Goal: Task Accomplishment & Management: Complete application form

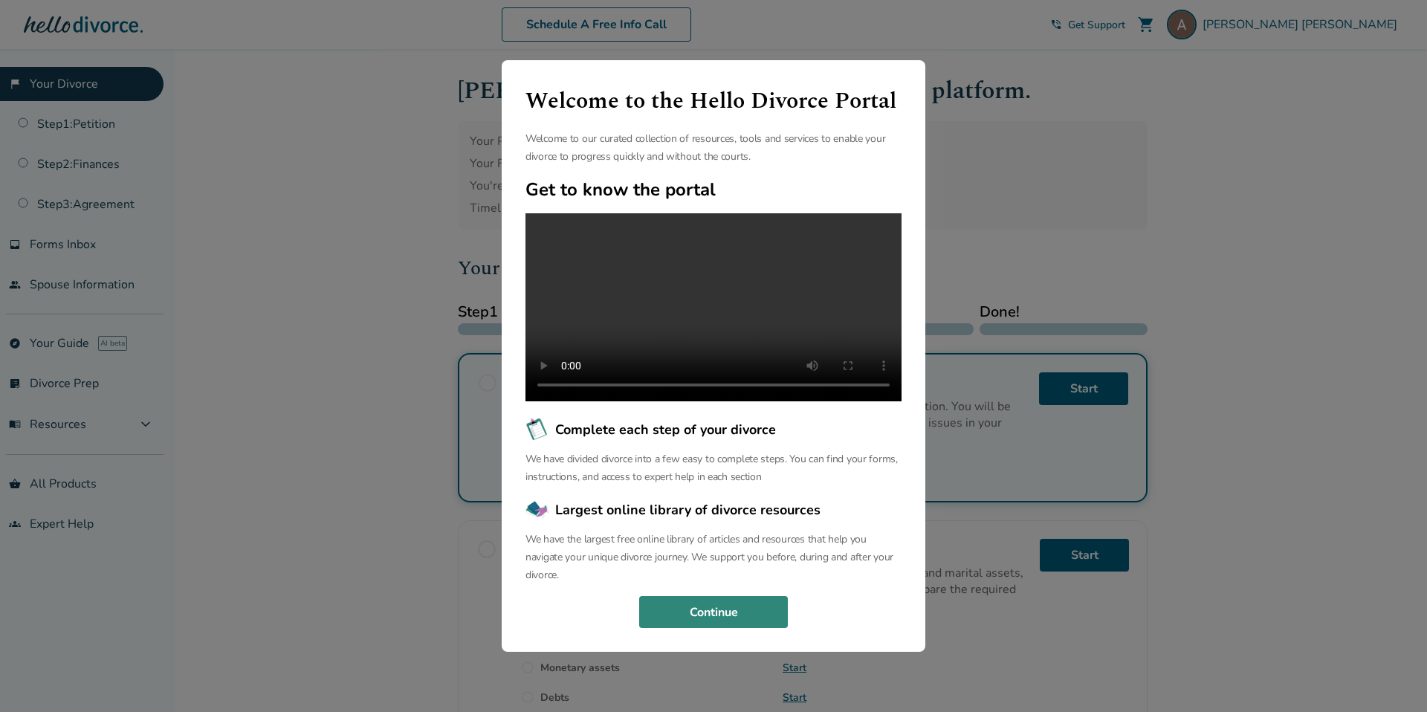
click at [727, 627] on button "Continue" at bounding box center [713, 612] width 149 height 33
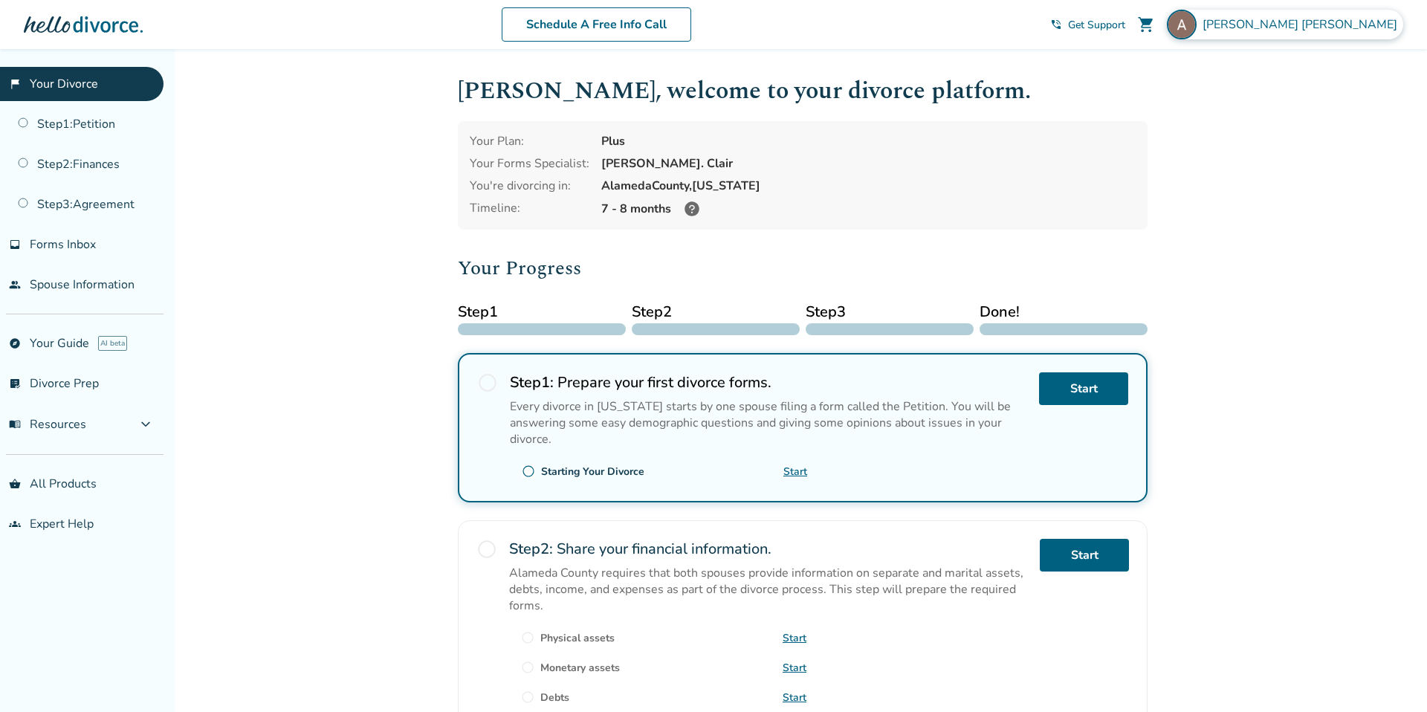
click at [1317, 21] on div "[PERSON_NAME]" at bounding box center [1285, 25] width 236 height 30
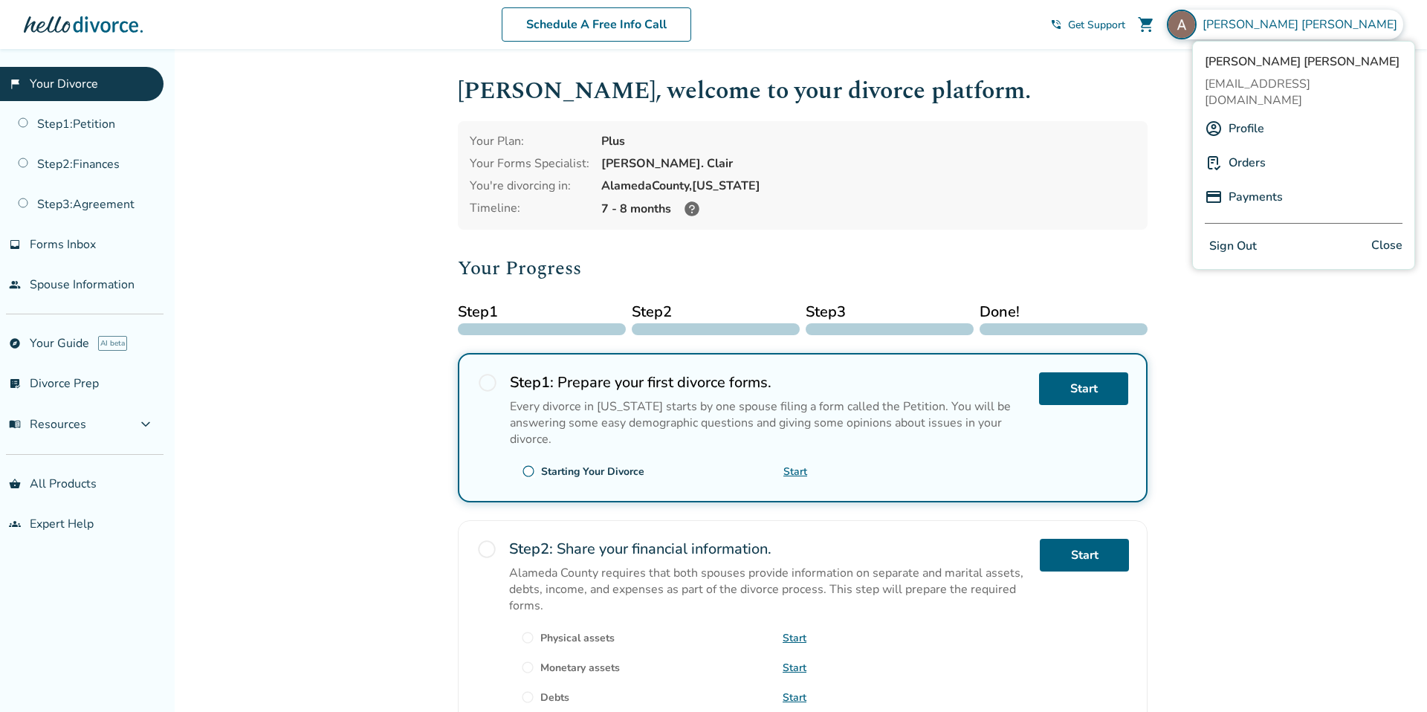
click at [1261, 149] on link "Orders" at bounding box center [1247, 163] width 37 height 28
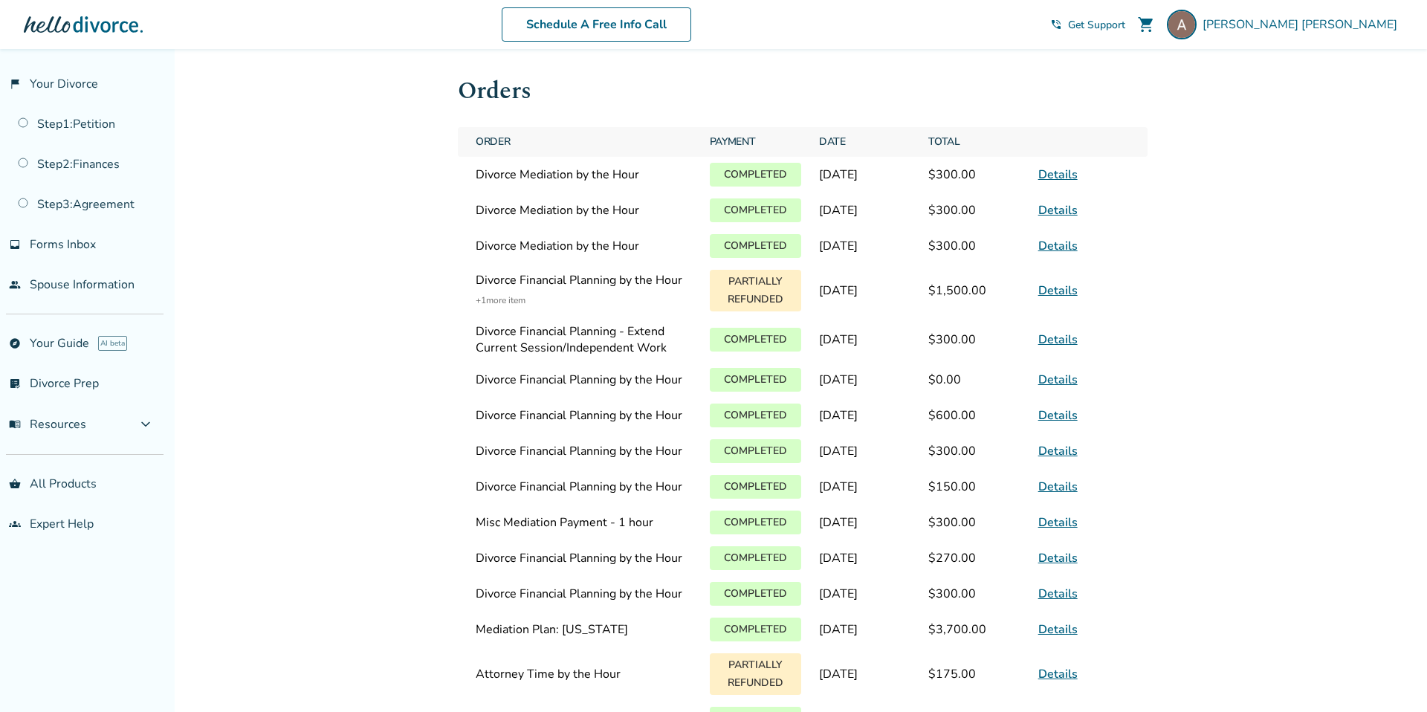
click at [507, 305] on span "+ 1 more item" at bounding box center [584, 300] width 216 height 18
click at [755, 297] on p "Partially Refunded" at bounding box center [755, 291] width 91 height 42
click at [77, 24] on div at bounding box center [83, 25] width 119 height 30
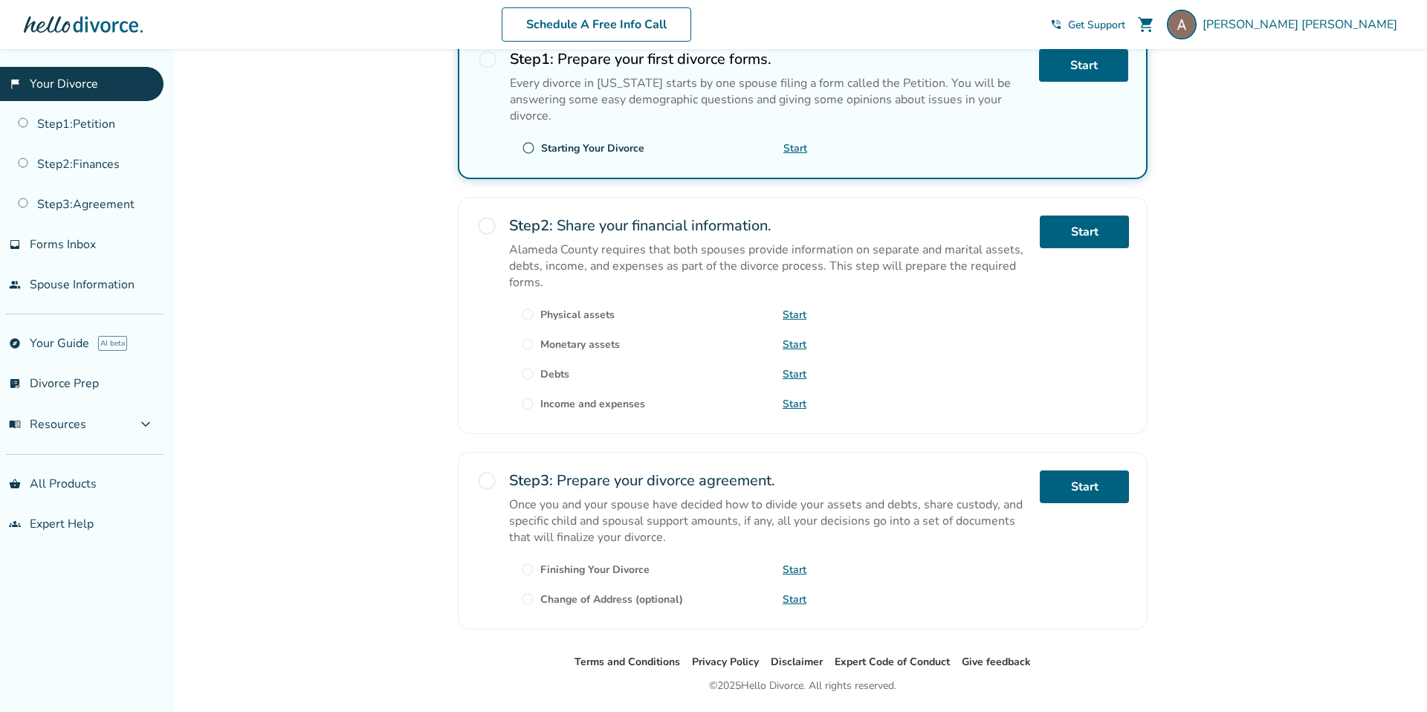
scroll to position [369, 0]
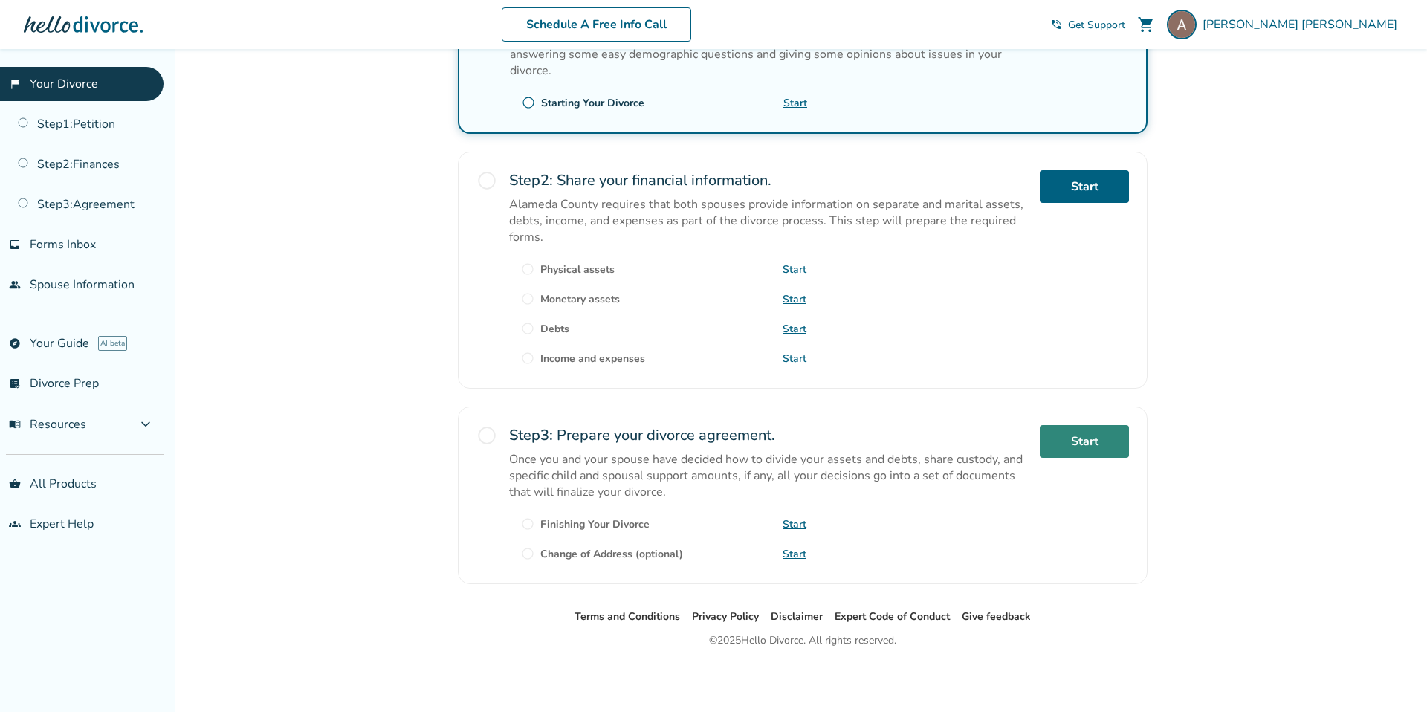
drag, startPoint x: 1134, startPoint y: 454, endPoint x: 1104, endPoint y: 447, distance: 31.4
click at [1130, 453] on div "radio_button_unchecked Step 3 : Prepare your divorce agreement. Once you and yo…" at bounding box center [803, 496] width 690 height 178
click at [1101, 444] on link "Start" at bounding box center [1084, 441] width 89 height 33
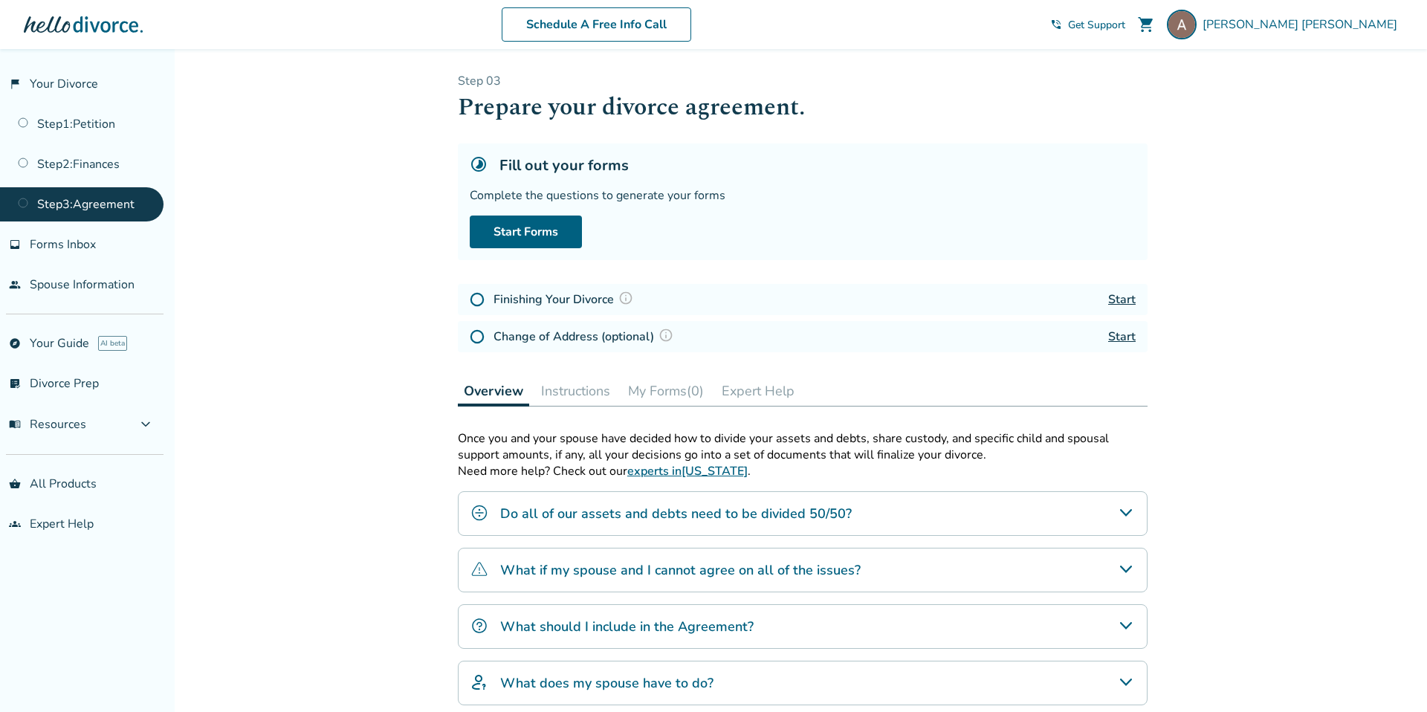
click at [1122, 295] on link "Start" at bounding box center [1121, 299] width 27 height 16
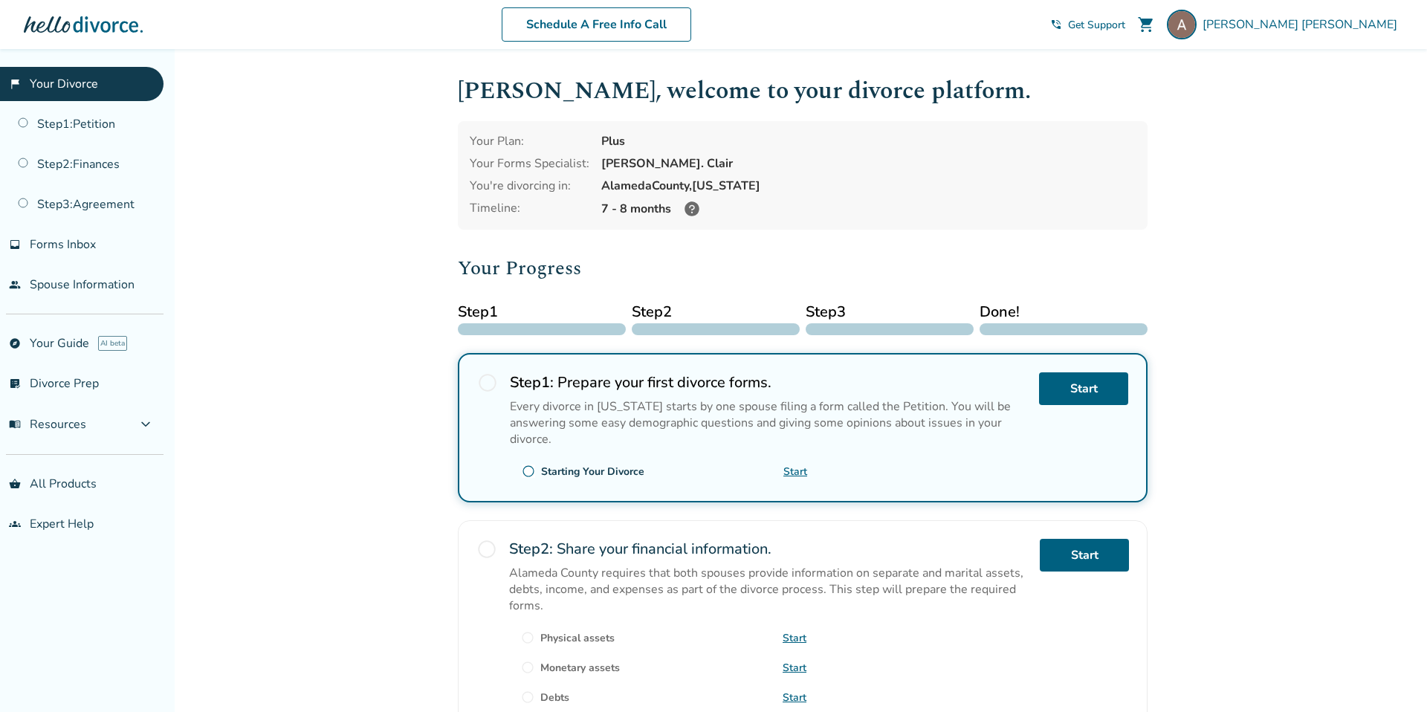
click at [689, 207] on icon at bounding box center [691, 208] width 15 height 15
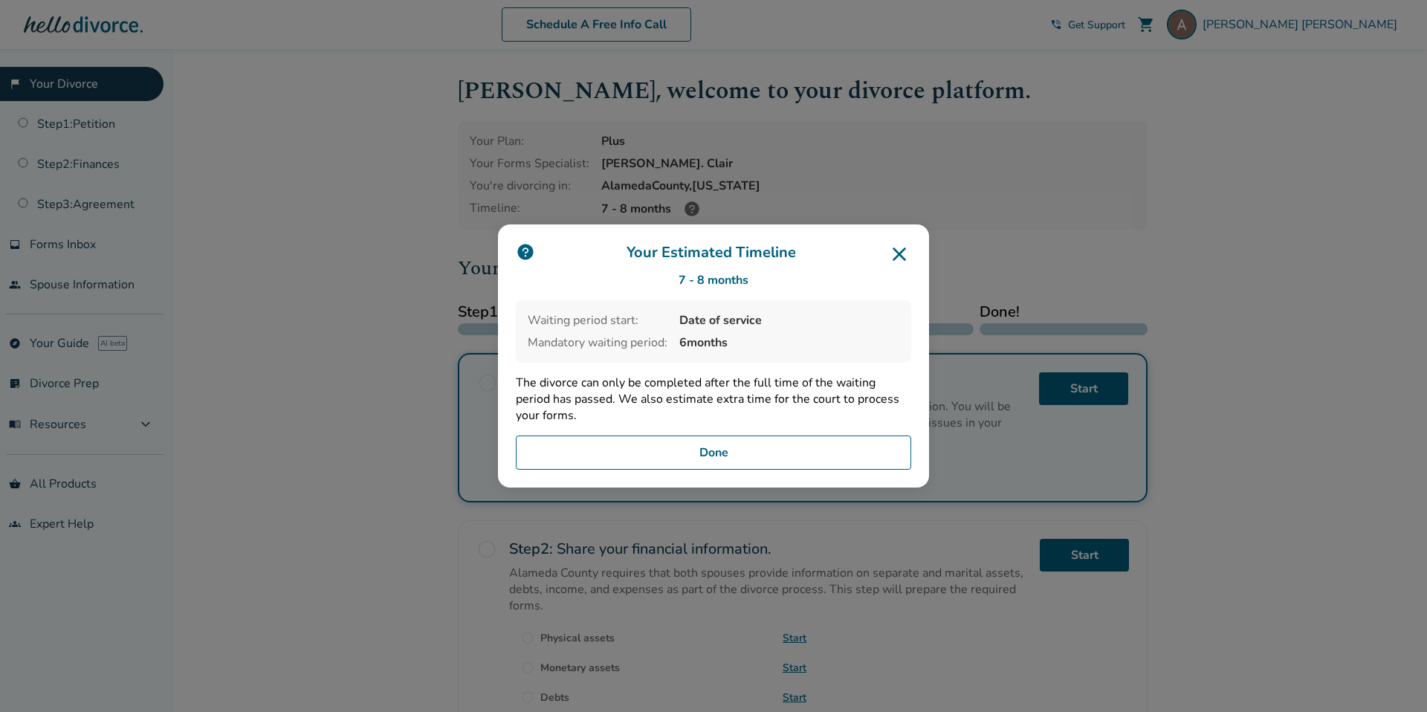
click at [899, 252] on icon at bounding box center [899, 253] width 13 height 13
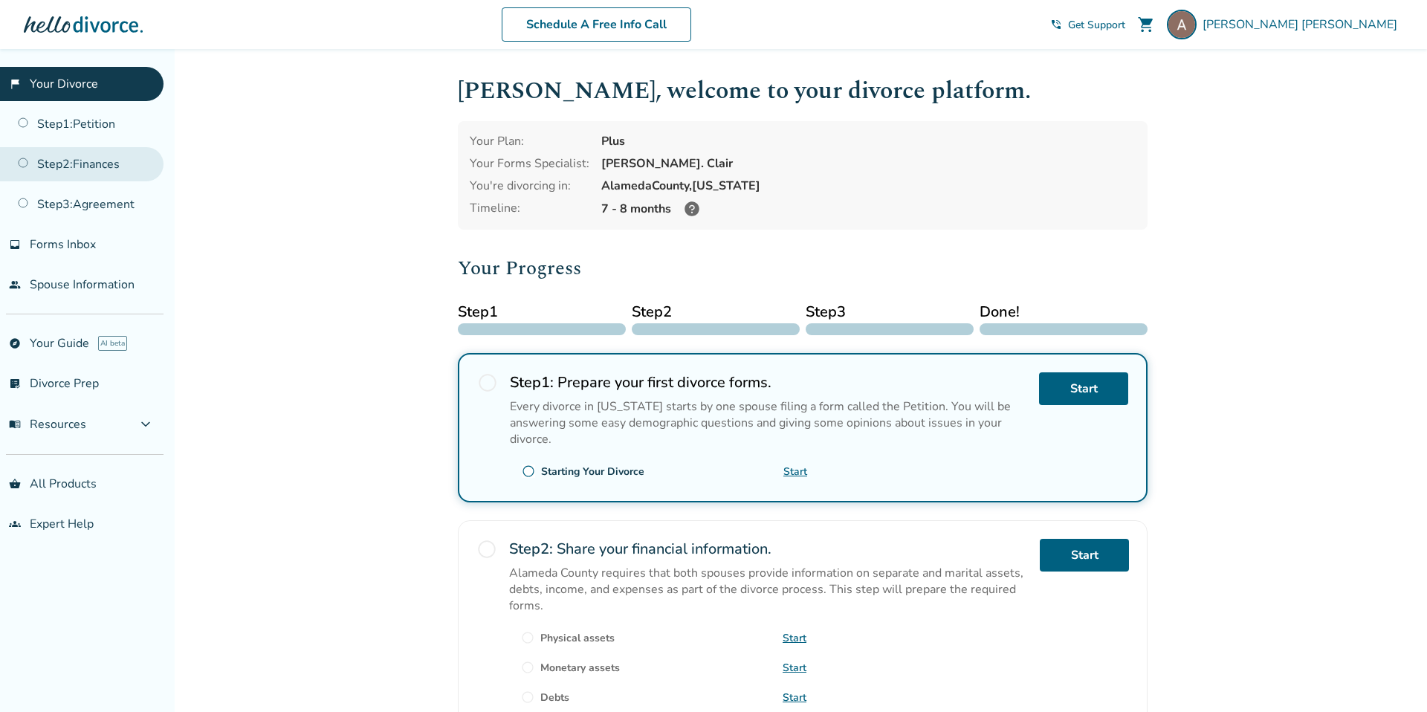
click at [85, 156] on link "Step 2 : Finances" at bounding box center [82, 164] width 164 height 34
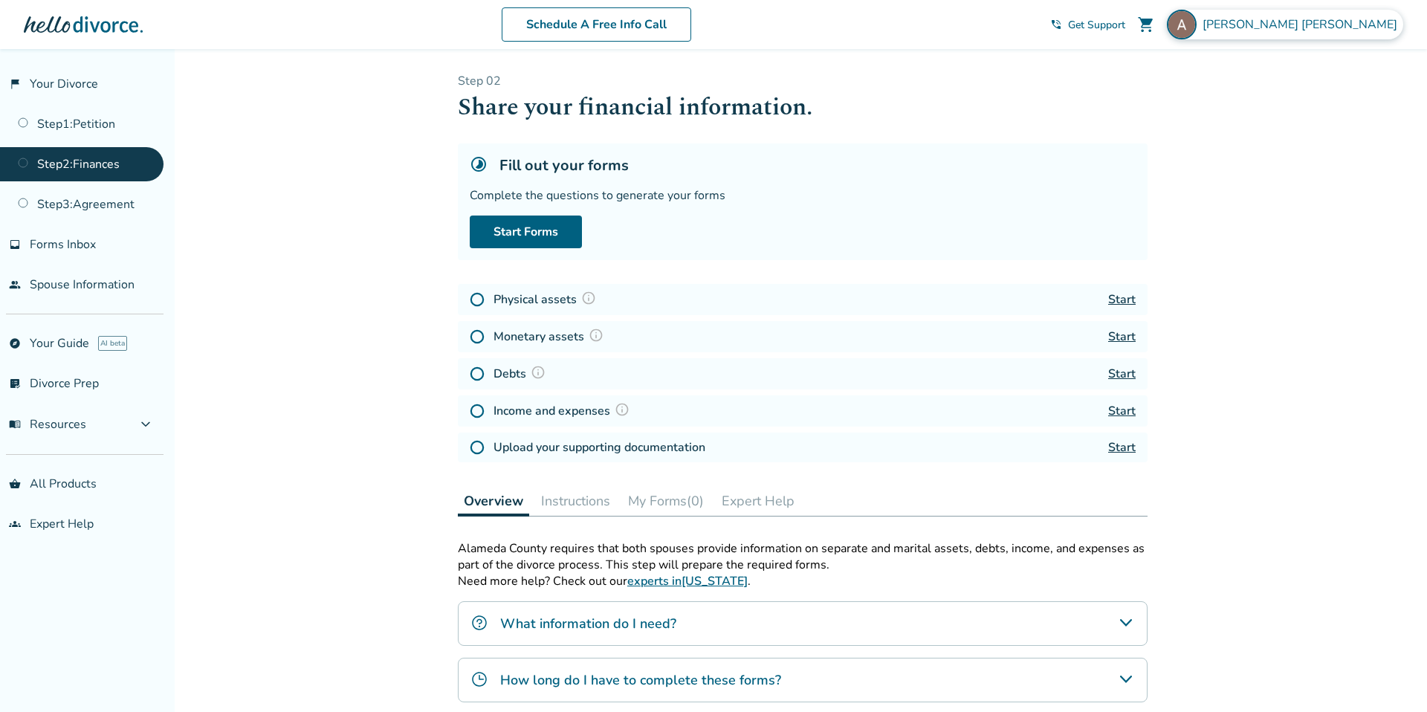
click at [1326, 20] on span "[PERSON_NAME]" at bounding box center [1303, 24] width 201 height 16
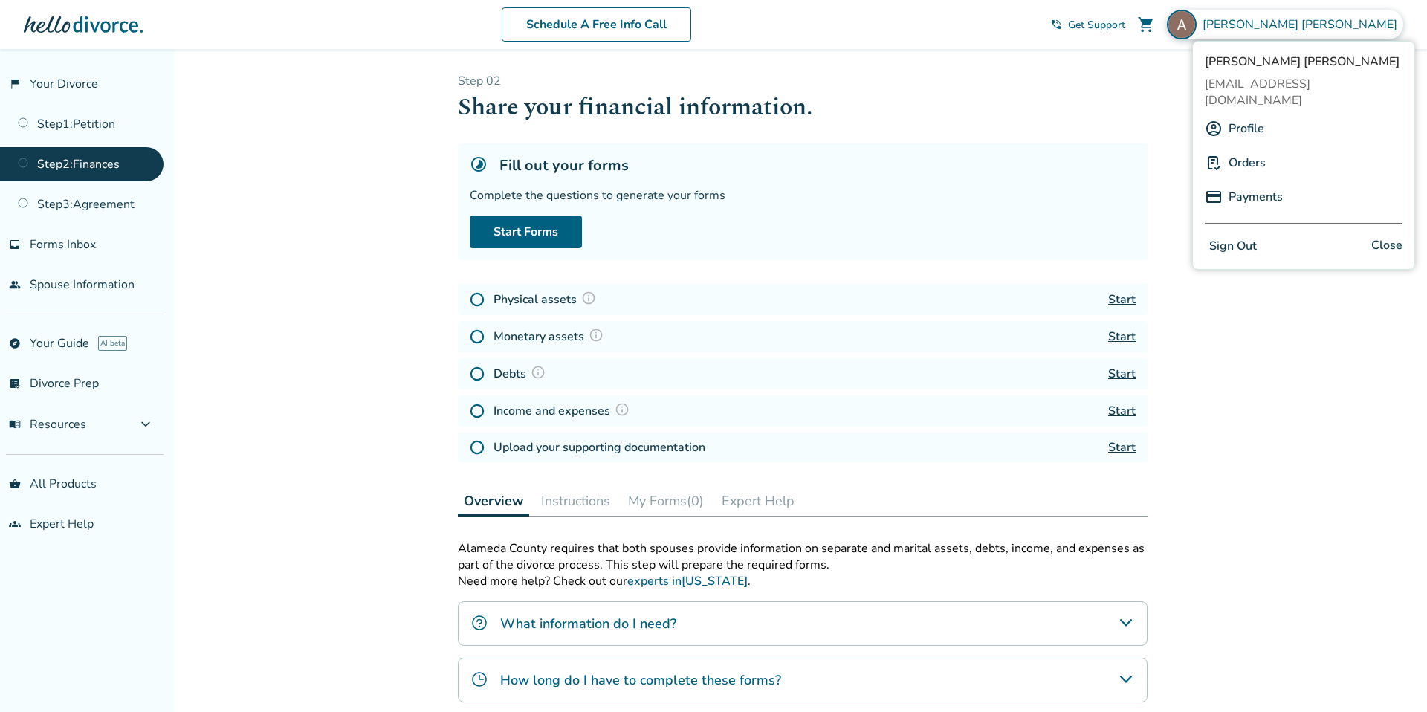
click at [1250, 149] on link "Orders" at bounding box center [1247, 163] width 37 height 28
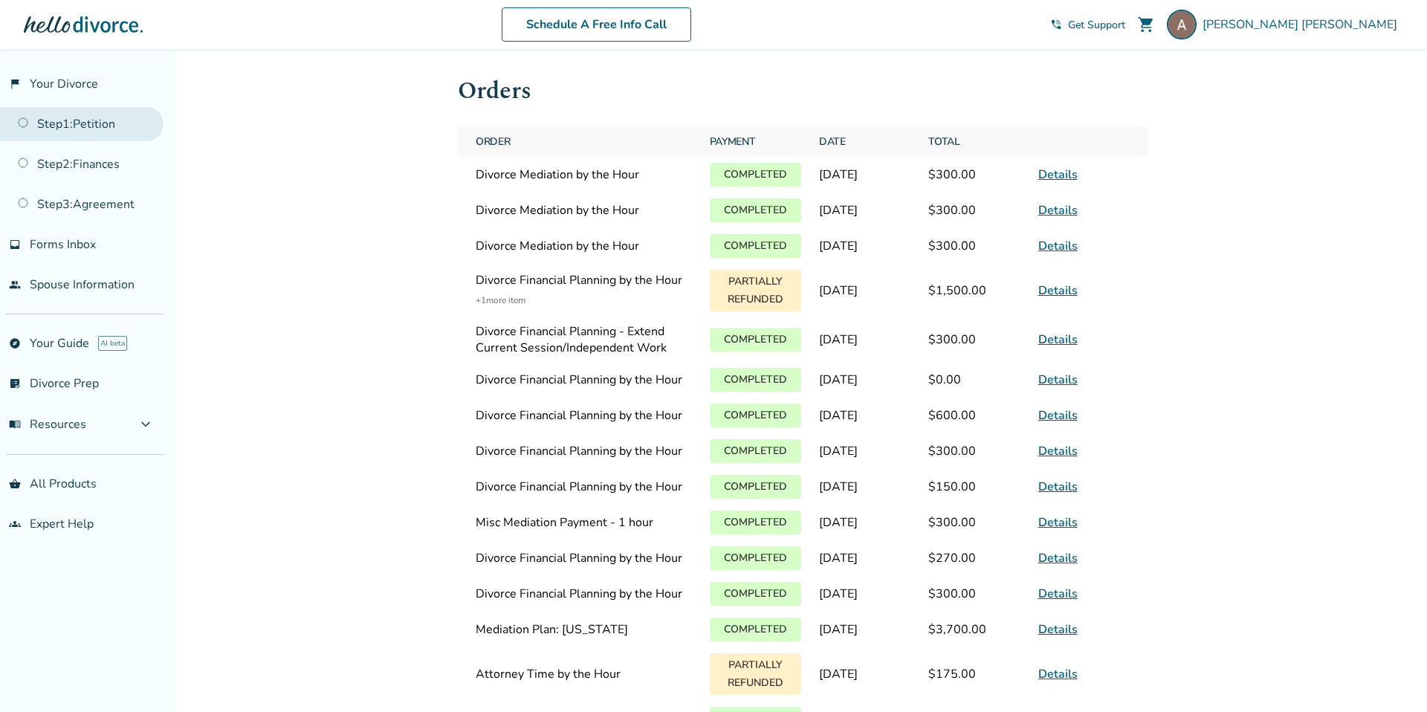
click at [79, 124] on link "Step 1 : Petition" at bounding box center [82, 124] width 164 height 34
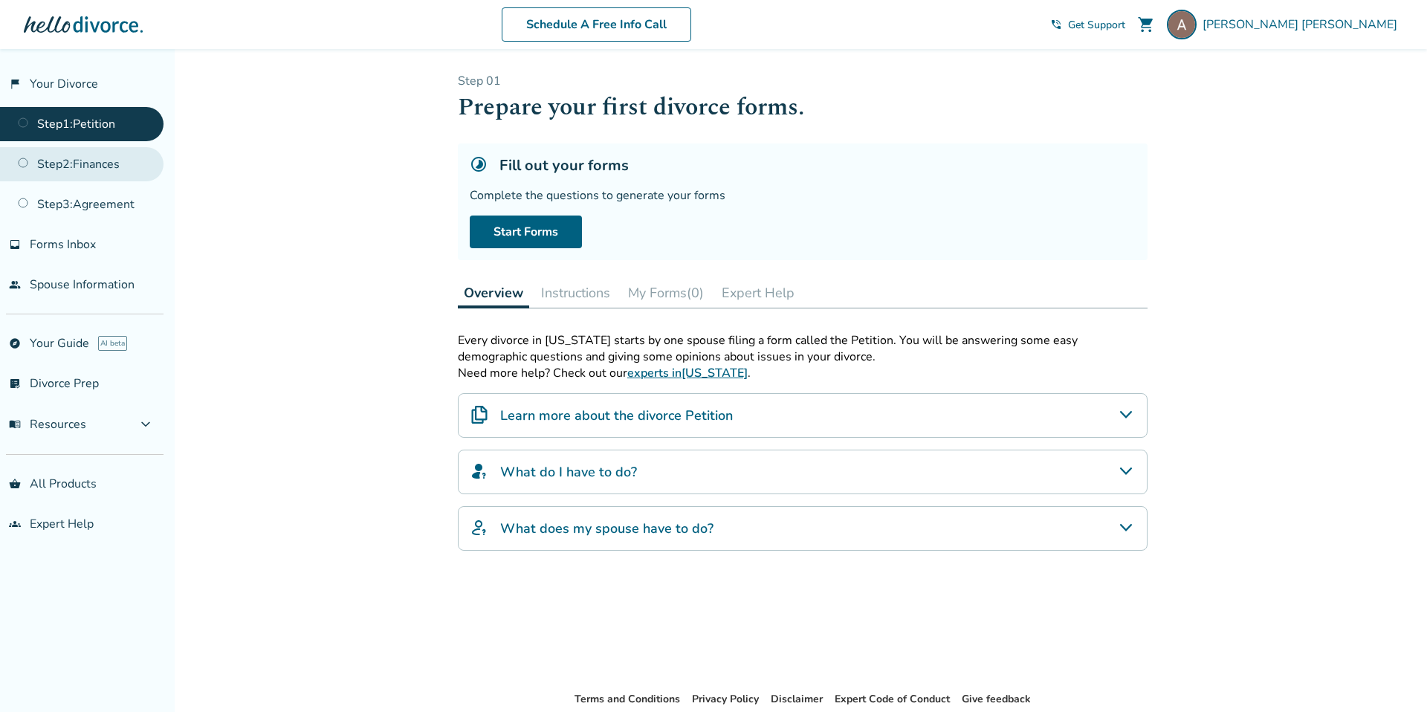
click at [103, 170] on link "Step 2 : Finances" at bounding box center [82, 164] width 164 height 34
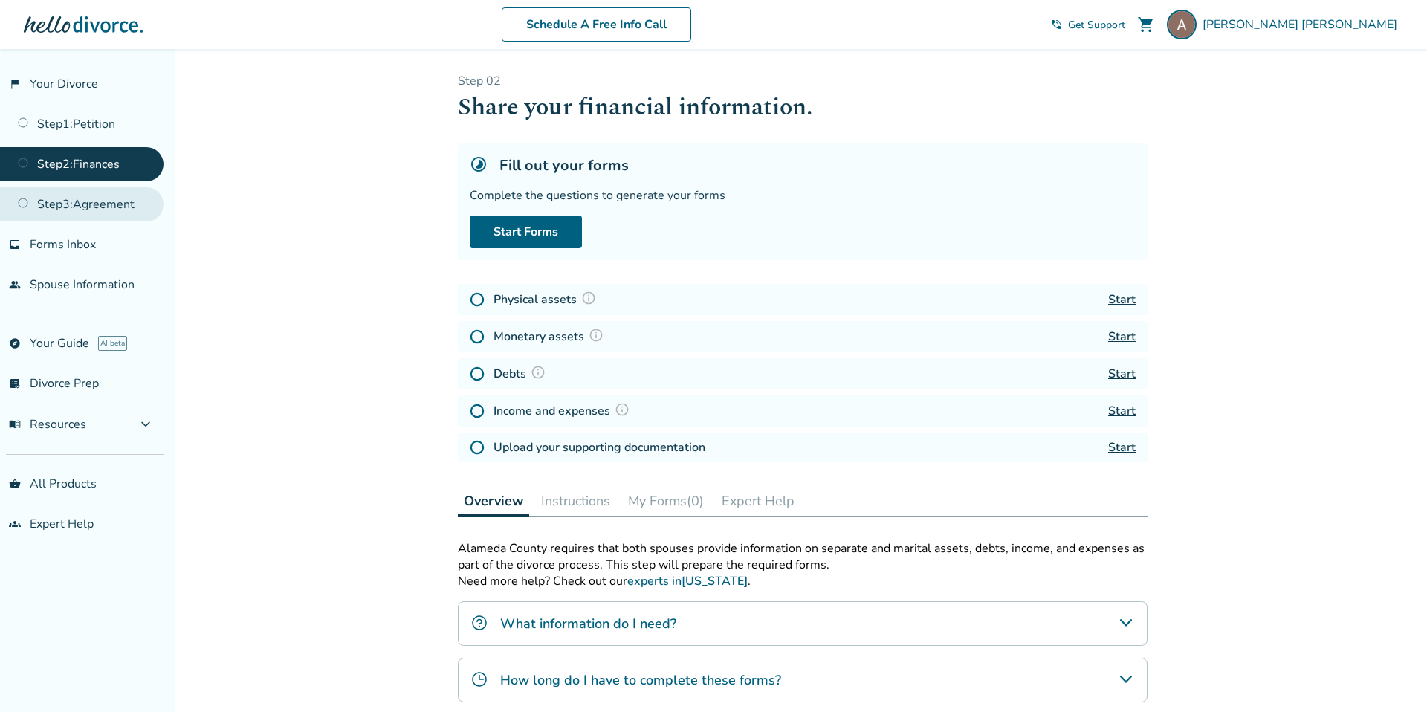
click at [109, 208] on link "Step 3 : Agreement" at bounding box center [82, 204] width 164 height 34
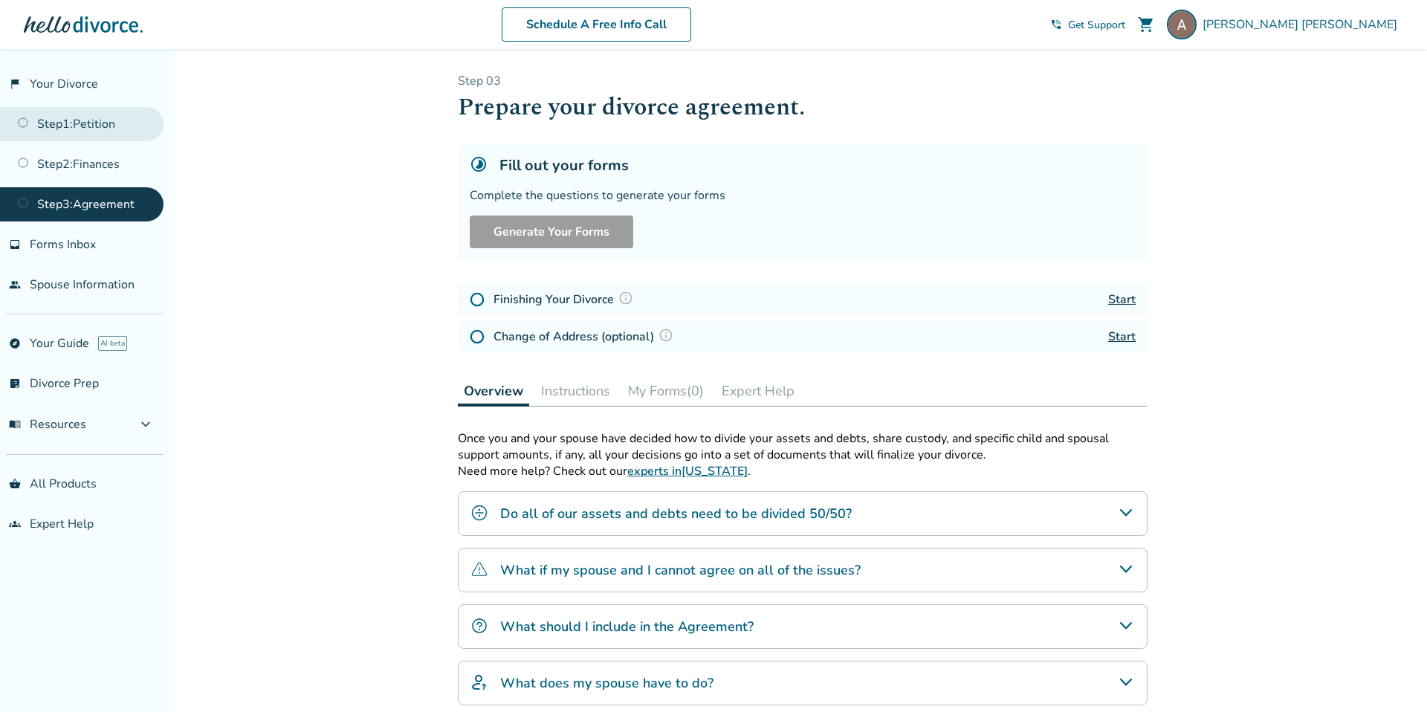
click at [109, 131] on link "Step 1 : Petition" at bounding box center [82, 124] width 164 height 34
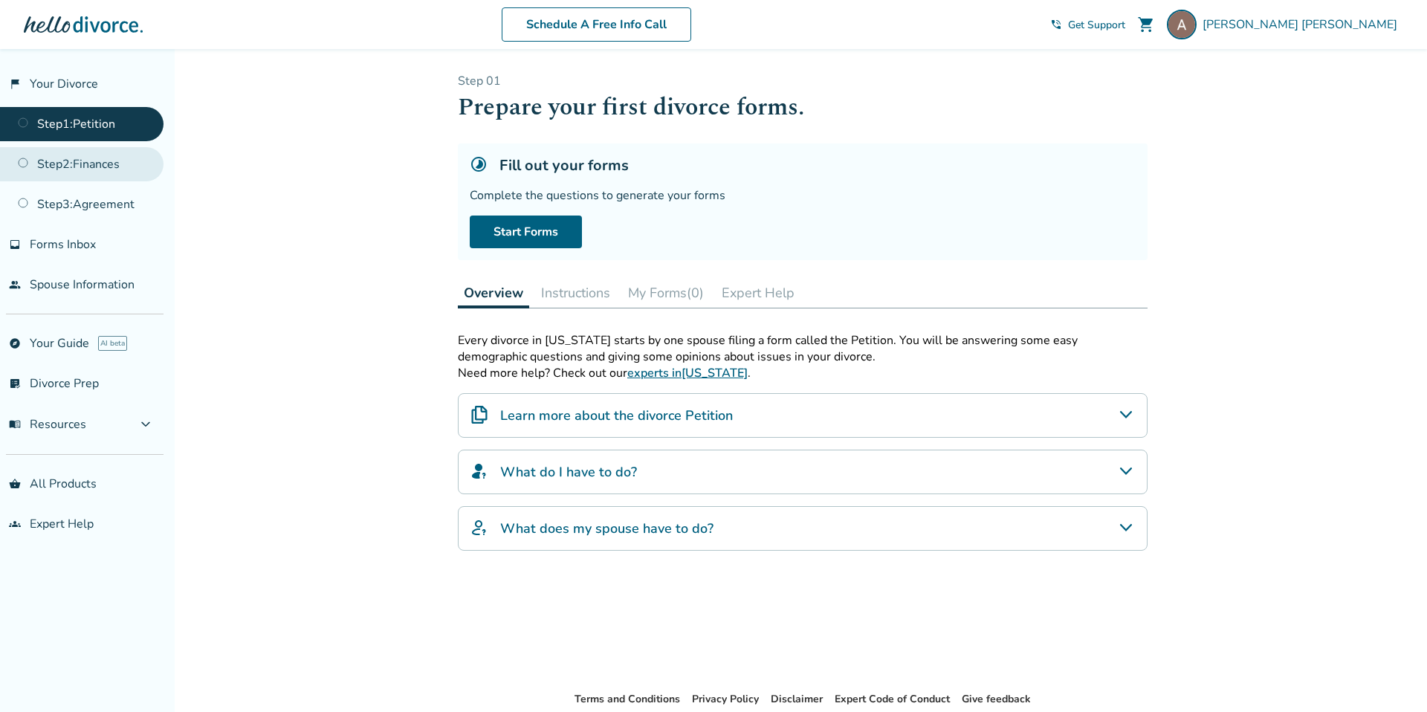
click at [122, 169] on link "Step 2 : Finances" at bounding box center [82, 164] width 164 height 34
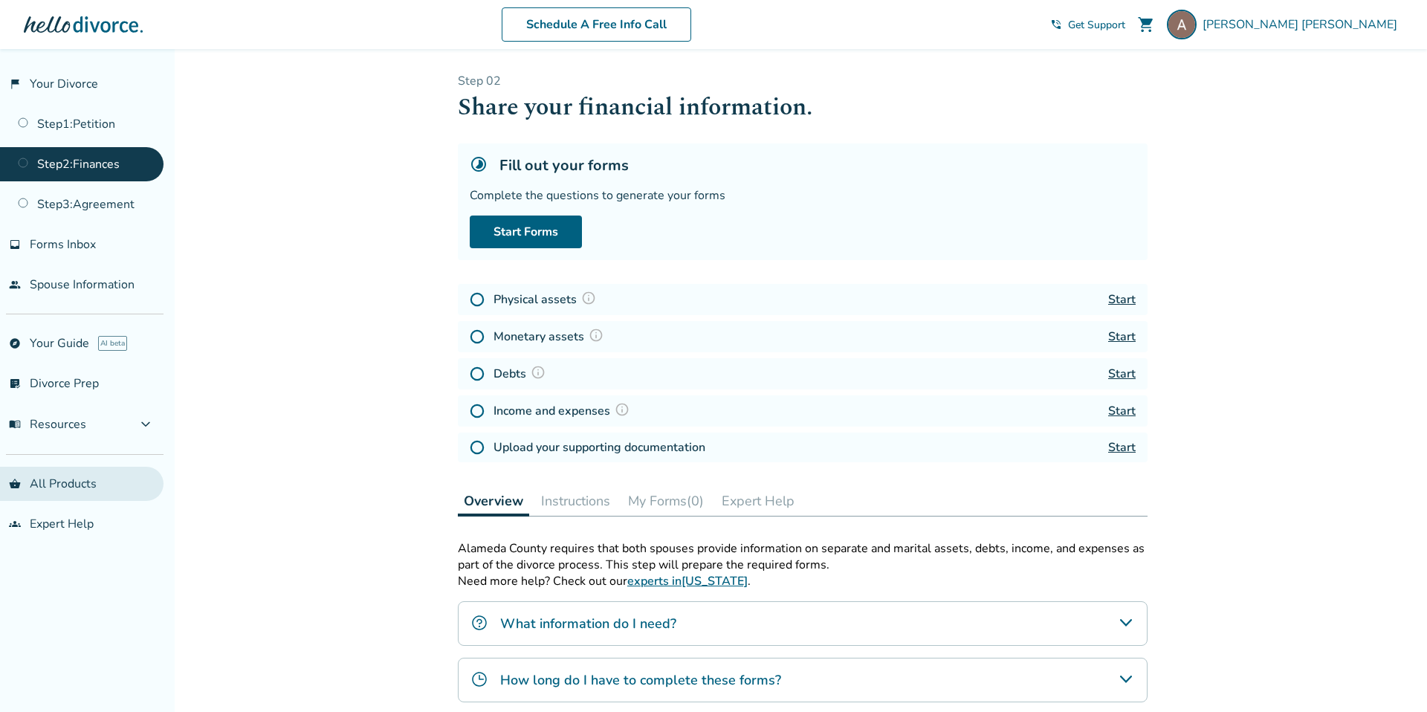
click at [84, 486] on link "shopping_basket All Products" at bounding box center [82, 484] width 164 height 34
